Goal: Use online tool/utility: Utilize a website feature to perform a specific function

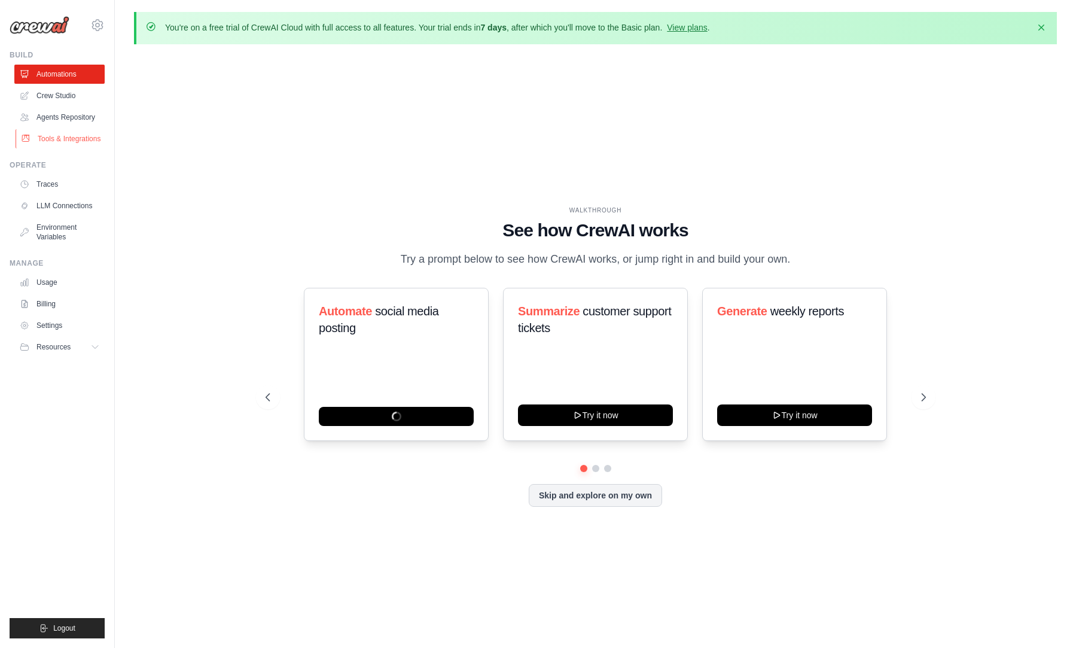
click at [45, 143] on link "Tools & Integrations" at bounding box center [61, 138] width 90 height 19
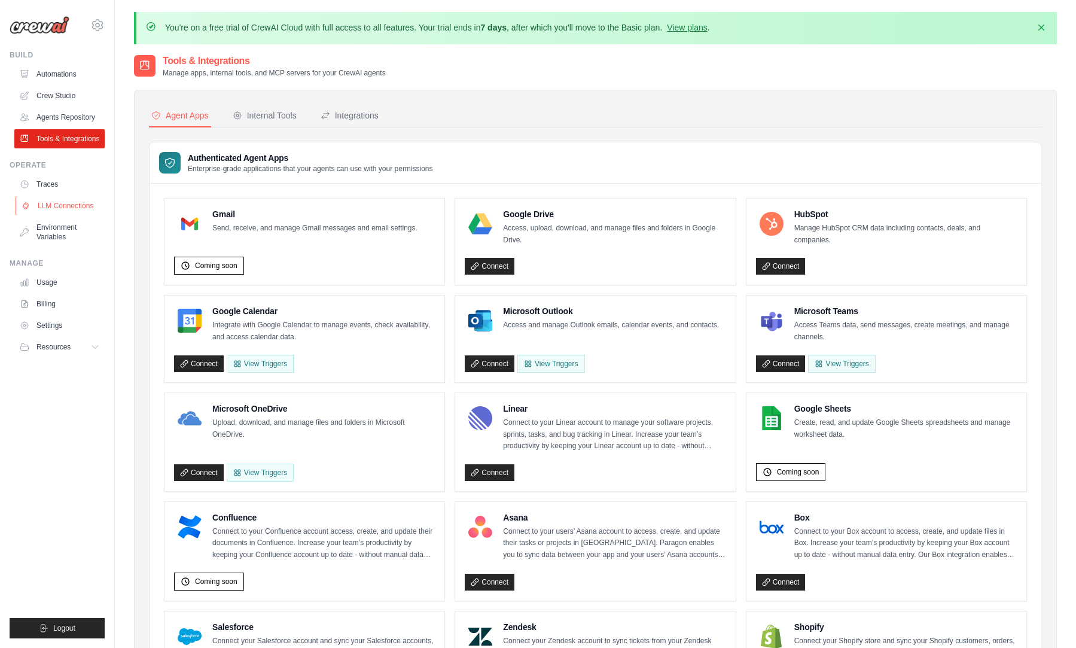
click at [55, 211] on link "LLM Connections" at bounding box center [61, 205] width 90 height 19
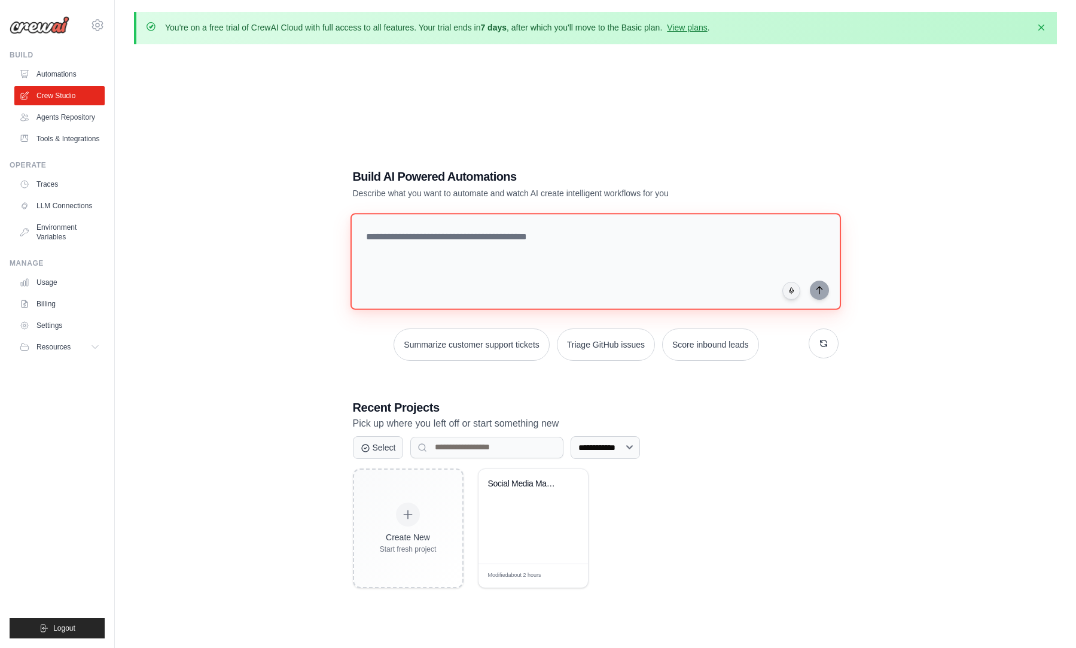
click at [407, 246] on textarea at bounding box center [595, 261] width 490 height 97
type textarea "**********"
